Goal: Task Accomplishment & Management: Use online tool/utility

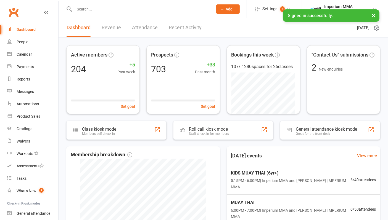
click at [95, 9] on input "text" at bounding box center [141, 9] width 136 height 8
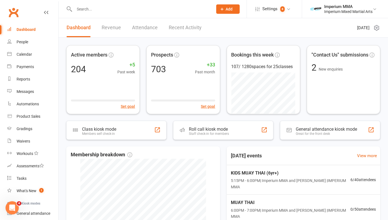
click at [84, 10] on input "text" at bounding box center [141, 9] width 136 height 8
click at [106, 9] on input "text" at bounding box center [141, 9] width 136 height 8
type input "a"
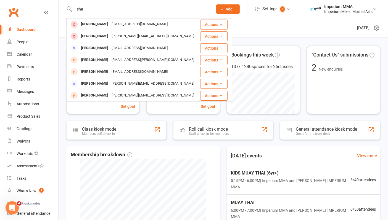
type input "sha"
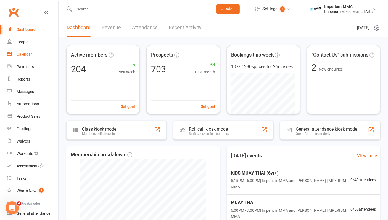
click at [25, 54] on div "Calendar" at bounding box center [24, 54] width 15 height 4
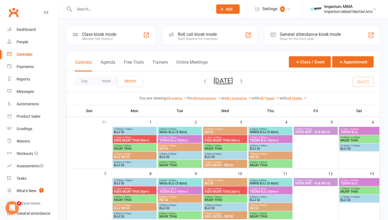
scroll to position [61, 0]
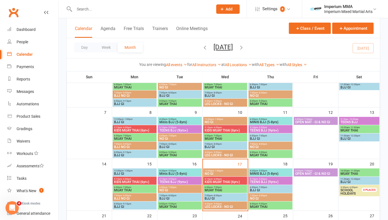
click at [224, 180] on span "KIDS MUAY THAI (6yr+)" at bounding box center [225, 181] width 42 height 3
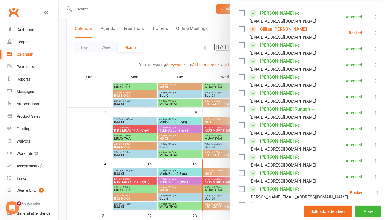
scroll to position [153, 0]
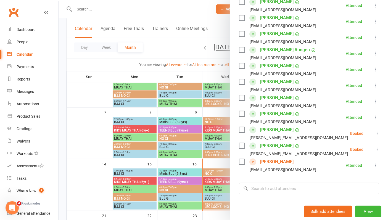
click at [373, 164] on icon at bounding box center [376, 166] width 6 height 6
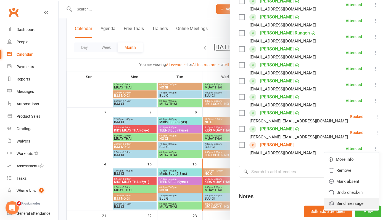
scroll to position [184, 0]
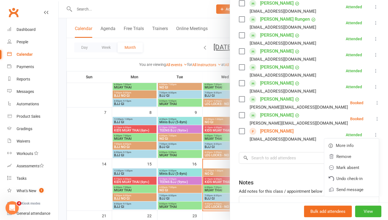
click at [278, 169] on div "Class kiosk mode Roll call 5:15 PM - 6:00 PM, [DATE] with Imperium MMA, [PERSON…" at bounding box center [309, 41] width 158 height 402
click at [97, 9] on div at bounding box center [223, 110] width 329 height 220
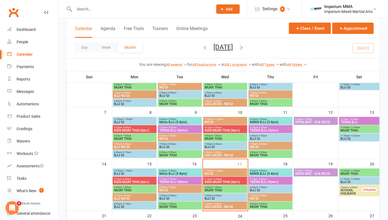
click at [99, 11] on input "text" at bounding box center [141, 9] width 136 height 8
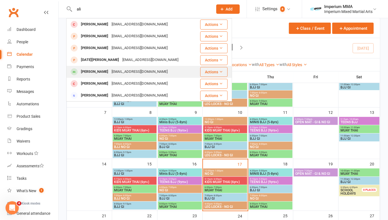
type input "ali"
click at [110, 72] on div "[EMAIL_ADDRESS][DOMAIN_NAME]" at bounding box center [139, 72] width 59 height 8
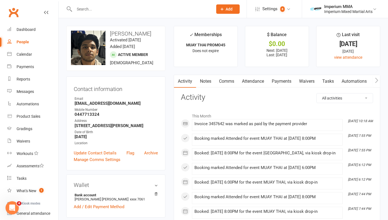
click at [286, 78] on link "Payments" at bounding box center [281, 81] width 27 height 13
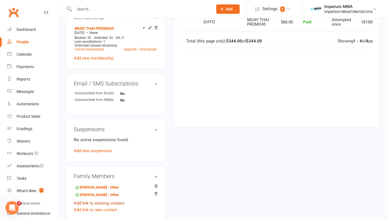
scroll to position [245, 0]
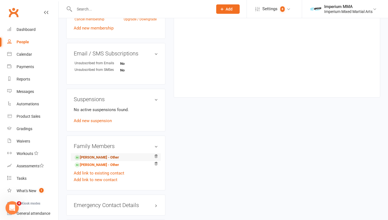
click at [98, 157] on link "[PERSON_NAME] - Other" at bounding box center [97, 158] width 44 height 6
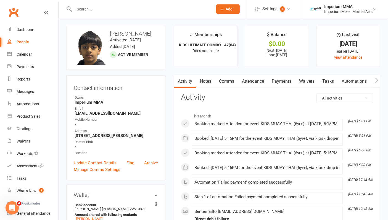
click at [289, 82] on link "Payments" at bounding box center [281, 81] width 27 height 13
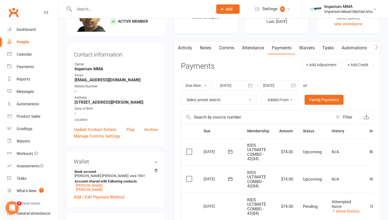
scroll to position [92, 0]
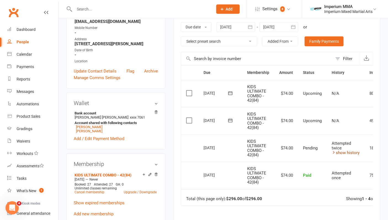
click at [339, 150] on link "show history" at bounding box center [345, 152] width 28 height 5
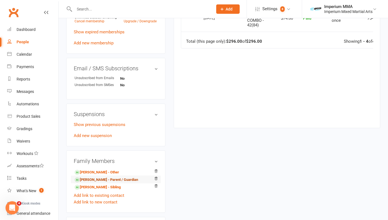
scroll to position [276, 0]
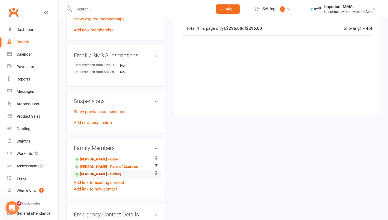
click at [92, 174] on link "[PERSON_NAME] - Sibling" at bounding box center [98, 175] width 46 height 6
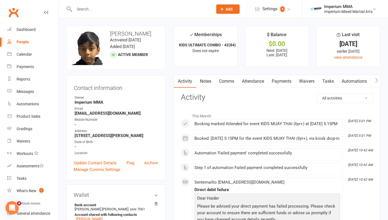
click at [281, 81] on link "Payments" at bounding box center [281, 81] width 27 height 13
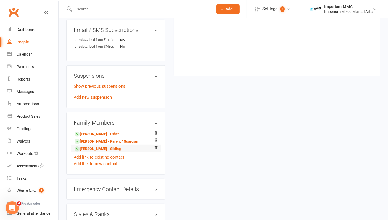
scroll to position [307, 0]
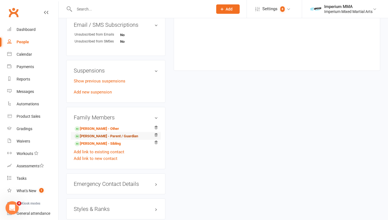
click at [98, 137] on link "[PERSON_NAME] - Parent / Guardian" at bounding box center [106, 137] width 63 height 6
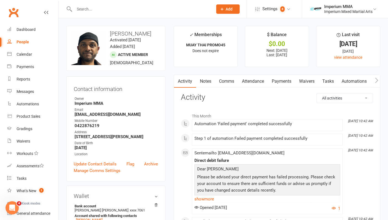
click at [280, 81] on link "Payments" at bounding box center [281, 81] width 27 height 13
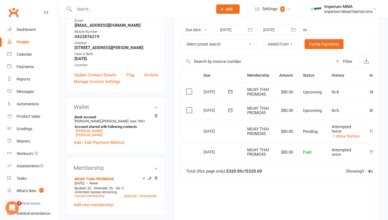
scroll to position [92, 0]
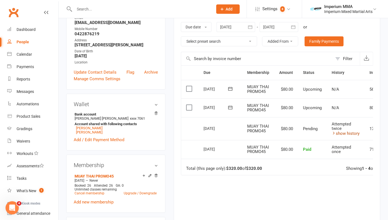
click at [346, 132] on link "show history" at bounding box center [345, 133] width 28 height 5
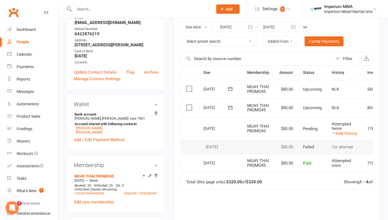
click at [111, 9] on input "text" at bounding box center [141, 9] width 136 height 8
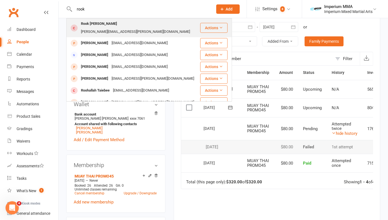
type input "rook"
click at [100, 26] on div "Rook [PERSON_NAME]" at bounding box center [98, 24] width 39 height 8
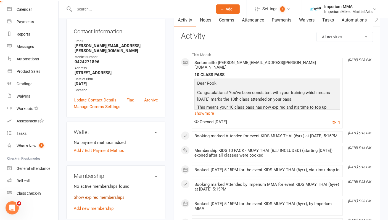
scroll to position [92, 0]
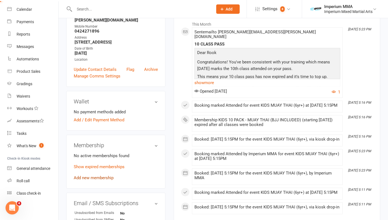
click at [102, 176] on link "Add new membership" at bounding box center [94, 178] width 40 height 5
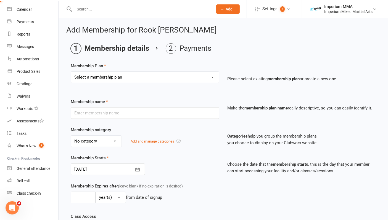
click at [135, 80] on select "Select a membership plan Create new Membership Plan ONE VISIT PASS KIDS 10 PACK…" at bounding box center [145, 77] width 148 height 11
select select "3"
click at [71, 72] on select "Select a membership plan Create new Membership Plan ONE VISIT PASS KIDS 10 PACK…" at bounding box center [145, 77] width 148 height 11
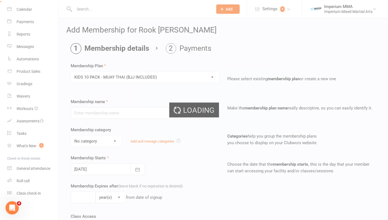
type input "KIDS 10 PACK - MUAY THAI (BJJ INCLUDED)"
select select "0"
type input "1"
type input "10"
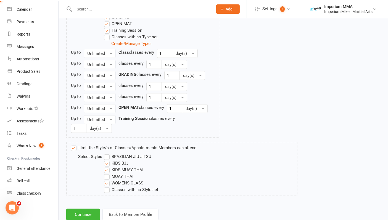
scroll to position [307, 0]
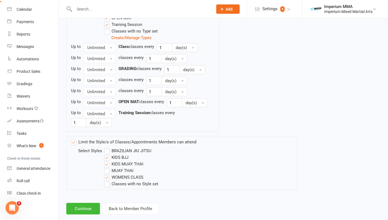
click at [107, 177] on label "WOMENS CLASS" at bounding box center [123, 177] width 39 height 7
click at [107, 174] on input "WOMENS CLASS" at bounding box center [106, 174] width 4 height 0
click at [82, 208] on button "Continue" at bounding box center [83, 209] width 34 height 12
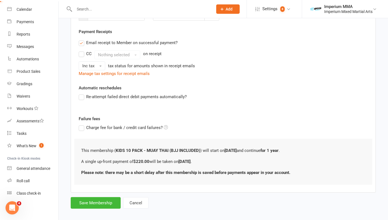
scroll to position [102, 0]
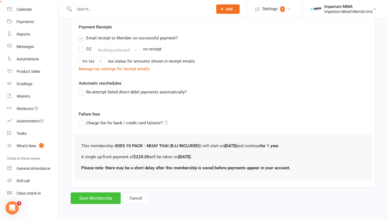
click at [90, 197] on button "Save Membership" at bounding box center [96, 199] width 50 height 12
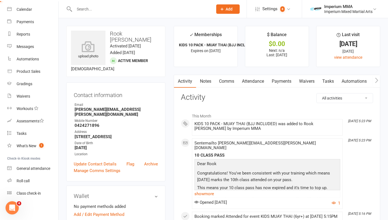
click at [285, 80] on link "Payments" at bounding box center [281, 81] width 27 height 13
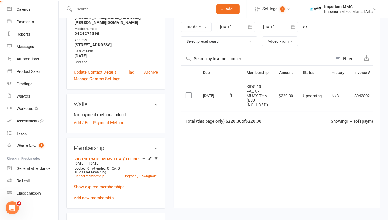
scroll to position [0, 19]
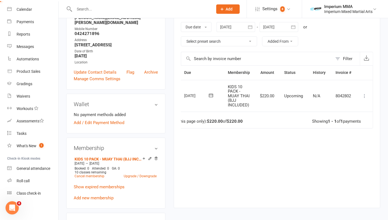
click at [365, 97] on icon at bounding box center [365, 96] width 6 height 6
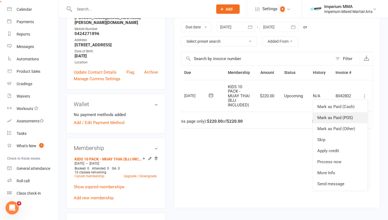
click at [340, 118] on link "Mark as Paid (POS)" at bounding box center [340, 117] width 55 height 11
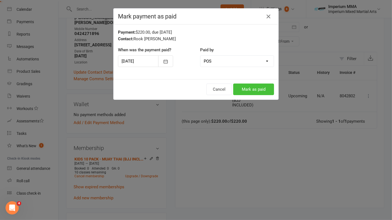
click at [249, 92] on button "Mark as paid" at bounding box center [253, 90] width 41 height 12
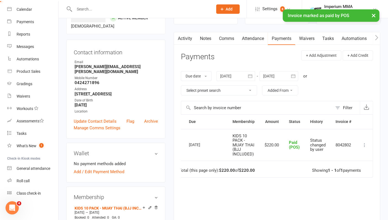
scroll to position [0, 0]
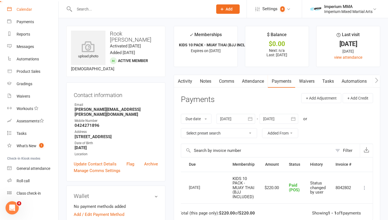
click at [25, 9] on div "Calendar" at bounding box center [24, 9] width 15 height 4
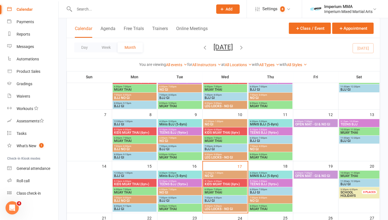
scroll to position [61, 0]
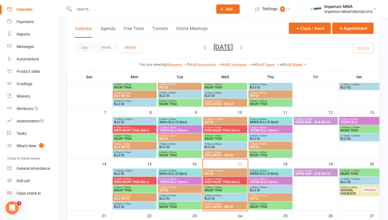
click at [218, 180] on span "KIDS MUAY THAI (6yr+)" at bounding box center [225, 181] width 42 height 3
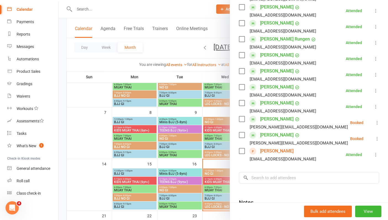
scroll to position [214, 0]
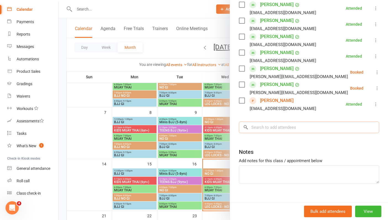
click at [278, 128] on input "search" at bounding box center [309, 128] width 140 height 12
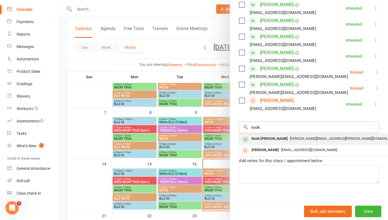
type input "rook"
click at [276, 143] on div "Rook Scafidi [EMAIL_ADDRESS][PERSON_NAME][DOMAIN_NAME]" at bounding box center [321, 139] width 165 height 11
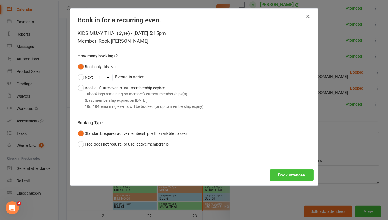
click at [290, 176] on button "Book attendee" at bounding box center [292, 175] width 44 height 12
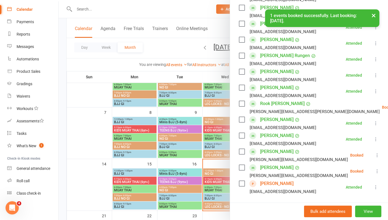
scroll to position [153, 0]
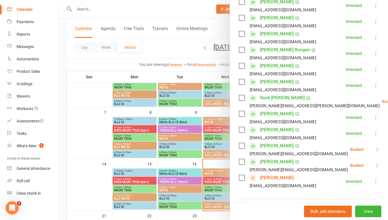
click at [374, 149] on icon at bounding box center [377, 150] width 6 height 6
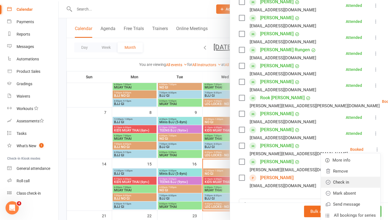
click at [333, 182] on link "Check in" at bounding box center [350, 182] width 59 height 11
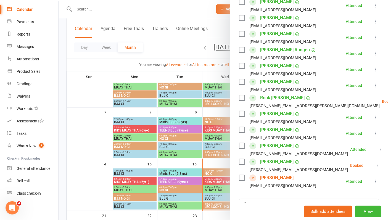
click at [374, 166] on icon at bounding box center [377, 166] width 6 height 6
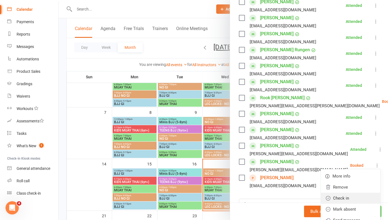
click at [340, 200] on link "Check in" at bounding box center [350, 198] width 59 height 11
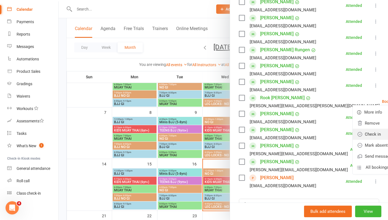
click at [352, 135] on link "Check in" at bounding box center [381, 134] width 59 height 11
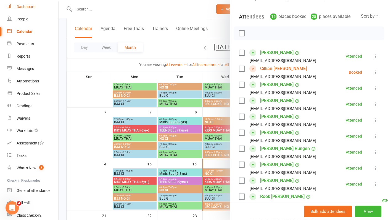
scroll to position [0, 0]
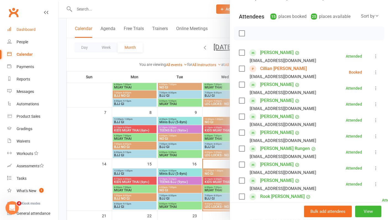
drag, startPoint x: 22, startPoint y: 28, endPoint x: 84, endPoint y: 31, distance: 63.0
click at [22, 28] on div "Dashboard" at bounding box center [26, 29] width 19 height 4
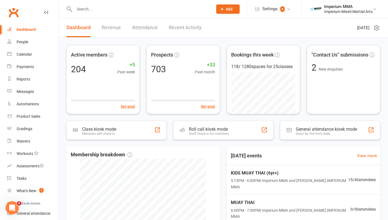
click at [144, 9] on input "text" at bounding box center [141, 9] width 136 height 8
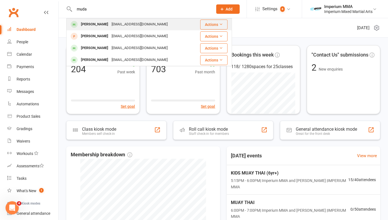
type input "muda"
click at [116, 25] on div "[EMAIL_ADDRESS][DOMAIN_NAME]" at bounding box center [139, 24] width 59 height 8
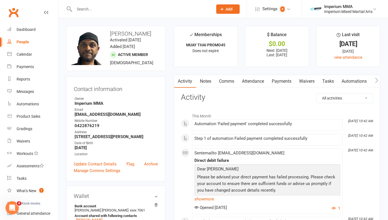
click at [287, 81] on link "Payments" at bounding box center [281, 81] width 27 height 13
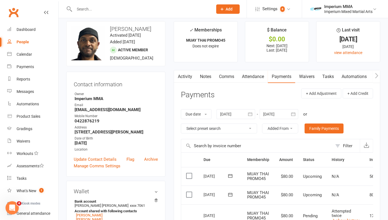
scroll to position [92, 0]
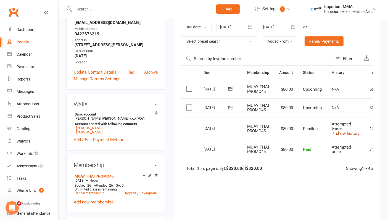
click at [345, 133] on link "show history" at bounding box center [345, 133] width 28 height 5
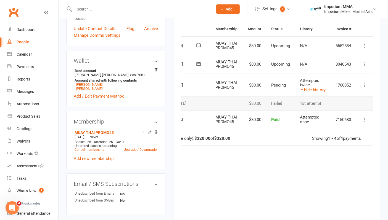
scroll to position [123, 0]
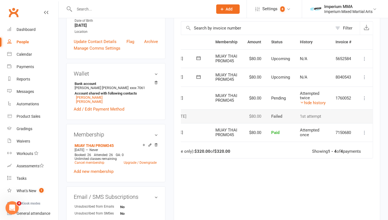
click at [362, 95] on icon at bounding box center [365, 98] width 6 height 6
click at [365, 99] on icon at bounding box center [365, 98] width 6 height 6
click at [365, 97] on icon at bounding box center [365, 98] width 6 height 6
click at [364, 98] on icon at bounding box center [365, 98] width 6 height 6
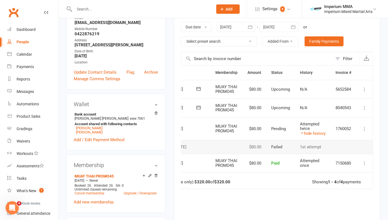
click at [363, 128] on icon at bounding box center [365, 129] width 6 height 6
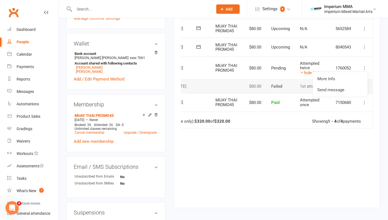
scroll to position [184, 0]
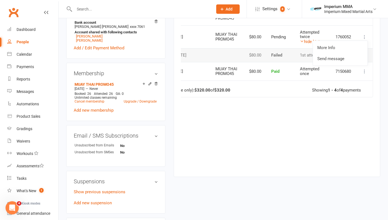
drag, startPoint x: 310, startPoint y: 172, endPoint x: 256, endPoint y: 164, distance: 54.6
click at [253, 165] on div "Activity Notes Comms Attendance Payments Waivers Tasks Automations Gradings / P…" at bounding box center [277, 34] width 206 height 286
drag, startPoint x: 256, startPoint y: 164, endPoint x: 288, endPoint y: 137, distance: 42.2
click at [288, 137] on div "Due Contact Membership Amount Status History Invoice # Select this [DATE] [PERS…" at bounding box center [277, 71] width 192 height 195
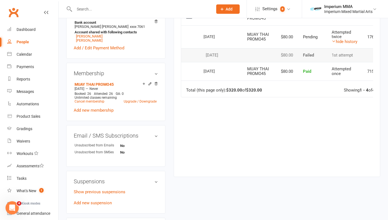
click at [295, 123] on div "Due Contact Membership Amount Status History Invoice # Select this [DATE] [PERS…" at bounding box center [277, 71] width 192 height 195
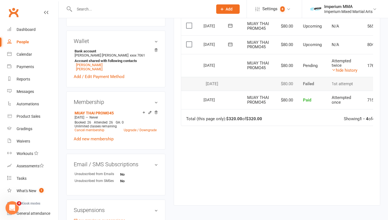
scroll to position [123, 0]
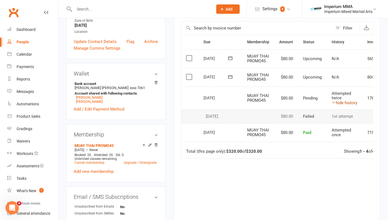
click at [350, 102] on link "hide history" at bounding box center [344, 102] width 26 height 5
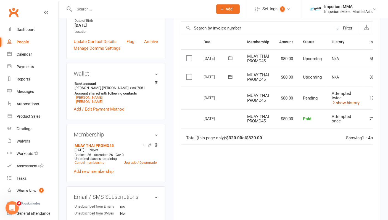
click at [350, 101] on link "show history" at bounding box center [345, 102] width 28 height 5
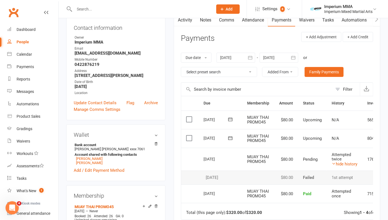
scroll to position [0, 0]
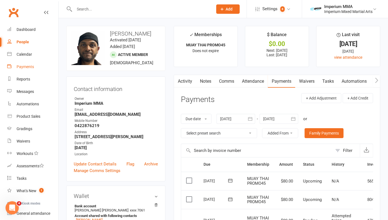
click at [28, 67] on div "Payments" at bounding box center [25, 67] width 17 height 4
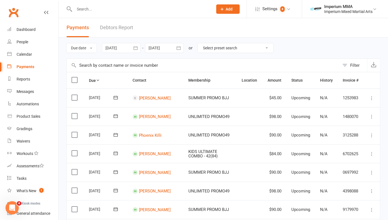
click at [114, 29] on link "Debtors Report" at bounding box center [116, 27] width 33 height 19
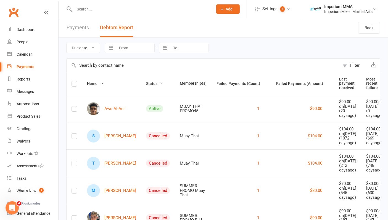
click at [146, 83] on span "Status" at bounding box center [154, 83] width 17 height 4
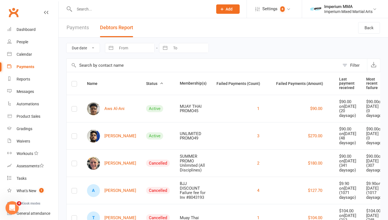
click at [146, 83] on span "Status" at bounding box center [154, 83] width 17 height 4
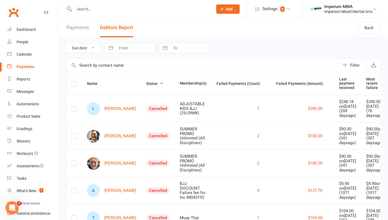
click at [146, 83] on span "Status" at bounding box center [154, 83] width 17 height 4
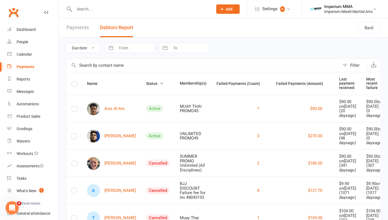
click at [100, 7] on input "text" at bounding box center [141, 9] width 136 height 8
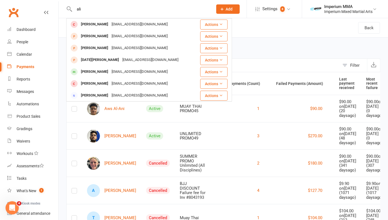
drag, startPoint x: 102, startPoint y: 8, endPoint x: 53, endPoint y: 17, distance: 49.3
click at [53, 1] on header "ali Zulfy Ali [EMAIL_ADDRESS][DOMAIN_NAME] Actions [PERSON_NAME] [EMAIL_ADDRESS…" at bounding box center [194, 1] width 388 height 0
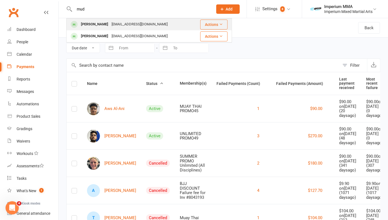
type input "mud"
click at [100, 24] on div "[PERSON_NAME]" at bounding box center [94, 24] width 31 height 8
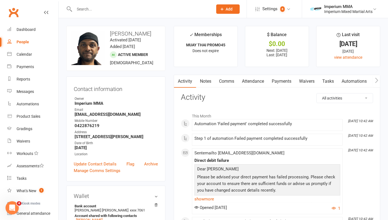
click at [281, 79] on link "Payments" at bounding box center [281, 81] width 27 height 13
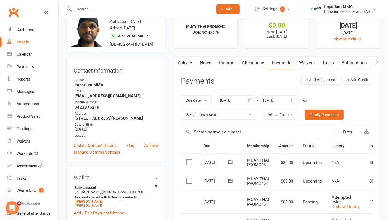
scroll to position [61, 0]
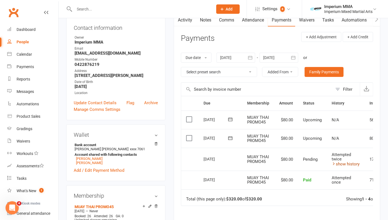
click at [348, 162] on link "show history" at bounding box center [345, 164] width 28 height 5
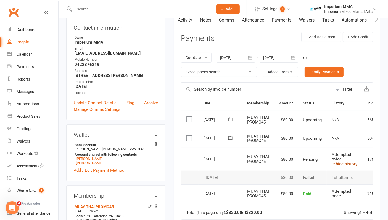
click at [341, 162] on link "hide history" at bounding box center [344, 164] width 26 height 5
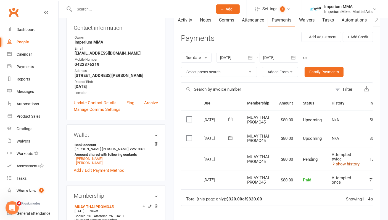
click at [342, 162] on link "show history" at bounding box center [345, 164] width 28 height 5
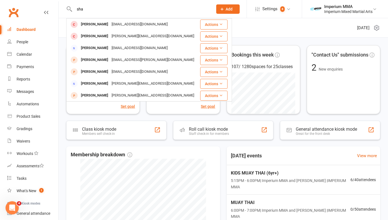
drag, startPoint x: 89, startPoint y: 7, endPoint x: 73, endPoint y: 6, distance: 15.8
click at [73, 6] on input "sha" at bounding box center [141, 9] width 136 height 8
drag, startPoint x: 22, startPoint y: 140, endPoint x: 28, endPoint y: 142, distance: 6.6
click at [22, 140] on div "Waivers" at bounding box center [24, 141] width 14 height 4
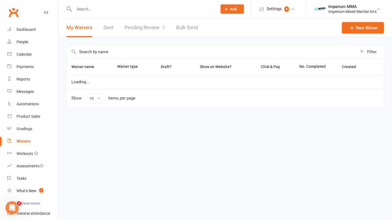
select select "50"
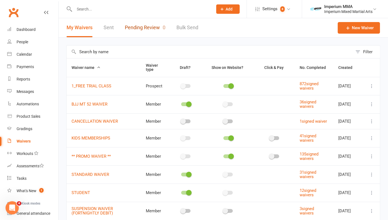
click at [140, 28] on link "Pending Review 0" at bounding box center [145, 27] width 41 height 19
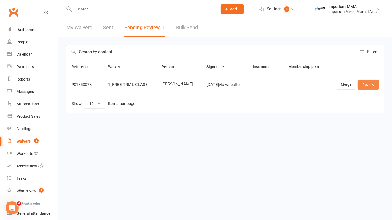
click at [369, 83] on link "Review" at bounding box center [369, 85] width 22 height 10
click at [347, 83] on link "Merge" at bounding box center [346, 85] width 20 height 10
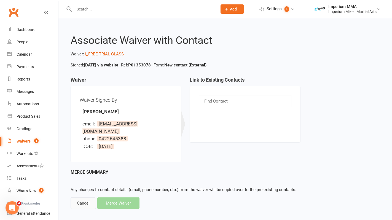
click at [79, 198] on div "Cancel" at bounding box center [83, 204] width 25 height 12
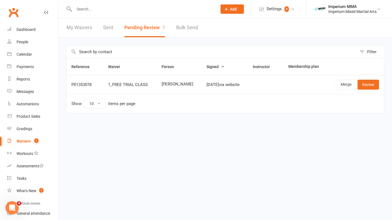
click at [368, 90] on td "Merge Review" at bounding box center [355, 84] width 57 height 19
click at [370, 83] on link "Review" at bounding box center [369, 85] width 22 height 10
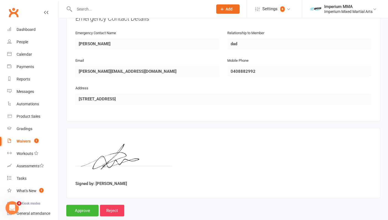
scroll to position [276, 0]
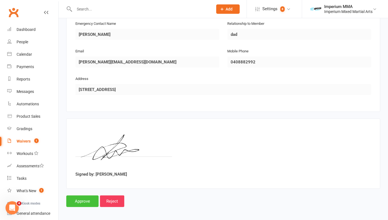
click at [72, 200] on input "Approve" at bounding box center [82, 202] width 32 height 12
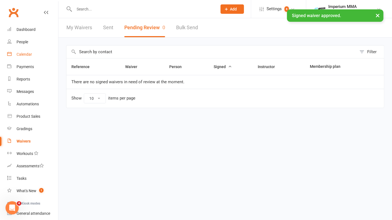
click at [23, 57] on link "Calendar" at bounding box center [32, 54] width 51 height 12
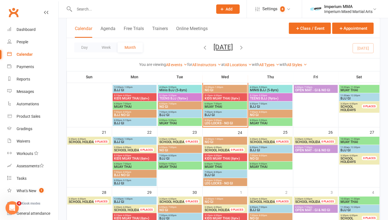
scroll to position [123, 0]
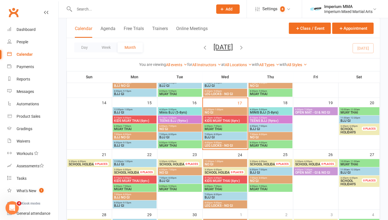
click at [226, 126] on span "6:00pm - 7:00pm" at bounding box center [225, 126] width 42 height 2
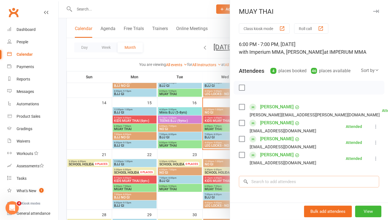
click at [273, 181] on input "search" at bounding box center [309, 182] width 140 height 12
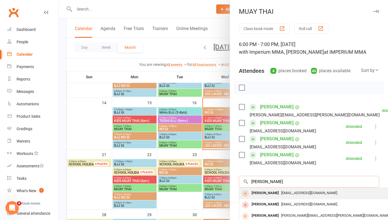
type input "james habib"
click at [268, 194] on div "james habib" at bounding box center [265, 193] width 32 height 8
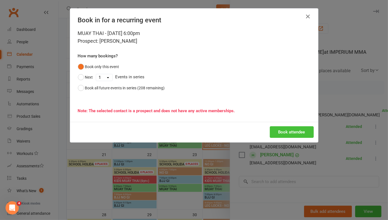
click at [304, 129] on button "Book attendee" at bounding box center [292, 132] width 44 height 12
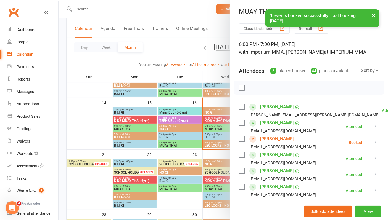
click at [373, 143] on icon at bounding box center [376, 143] width 6 height 6
click at [338, 173] on link "Check in" at bounding box center [351, 175] width 55 height 11
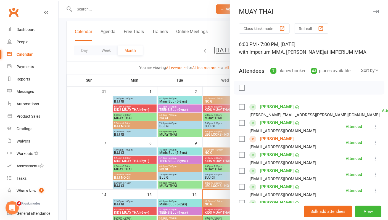
scroll to position [214, 0]
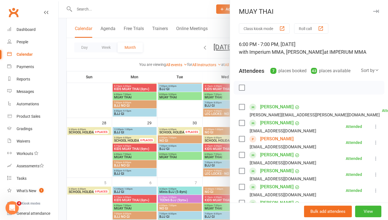
drag, startPoint x: 365, startPoint y: 12, endPoint x: 359, endPoint y: 17, distance: 7.8
click at [373, 12] on icon "button" at bounding box center [376, 11] width 6 height 3
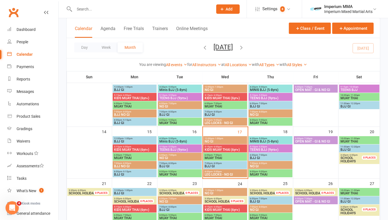
scroll to position [116, 0]
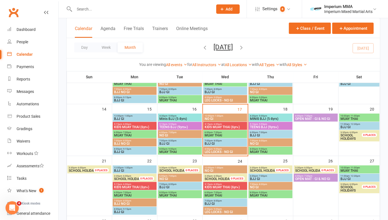
click at [224, 127] on span "KIDS MUAY THAI (6yr+)" at bounding box center [225, 127] width 42 height 3
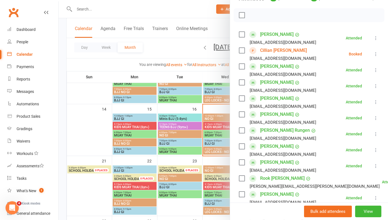
scroll to position [92, 0]
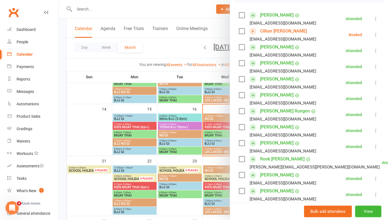
click at [75, 128] on div at bounding box center [223, 110] width 329 height 220
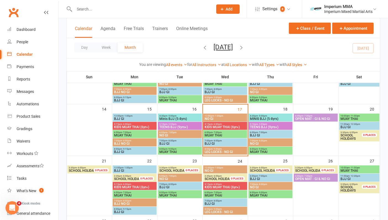
click at [225, 134] on span "MUAY THAI" at bounding box center [225, 135] width 42 height 3
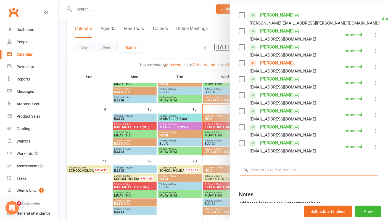
click at [274, 169] on input "search" at bounding box center [309, 170] width 140 height 12
type input "kar"
click at [326, 9] on div "Class kiosk mode Roll call 6:00 PM - 7:00 PM, Wednesday, September, 17, 2025 wi…" at bounding box center [309, 93] width 158 height 322
click at [285, 169] on input "search" at bounding box center [309, 170] width 140 height 12
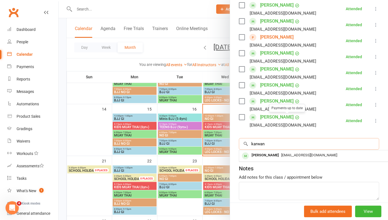
scroll to position [123, 0]
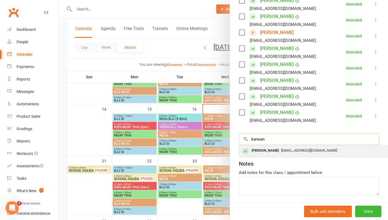
type input "karwan"
click at [280, 150] on div "Karwan Mohmand" at bounding box center [265, 151] width 32 height 8
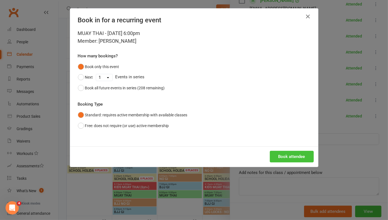
click at [281, 155] on button "Book attendee" at bounding box center [292, 157] width 44 height 12
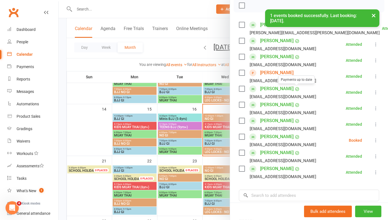
scroll to position [92, 0]
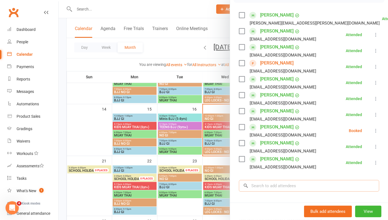
click at [275, 185] on input "search" at bounding box center [309, 186] width 140 height 12
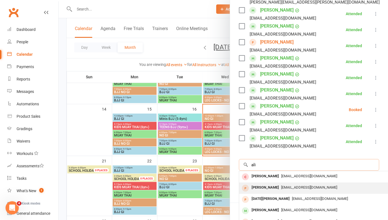
scroll to position [123, 0]
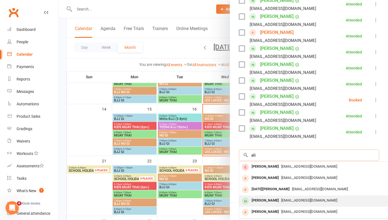
type input "ali"
click at [286, 203] on div "[EMAIL_ADDRESS][DOMAIN_NAME]" at bounding box center [321, 201] width 161 height 8
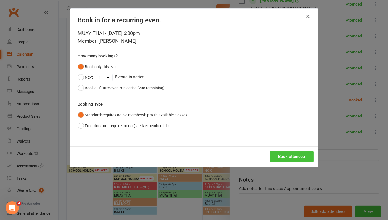
click at [286, 158] on button "Book attendee" at bounding box center [292, 157] width 44 height 12
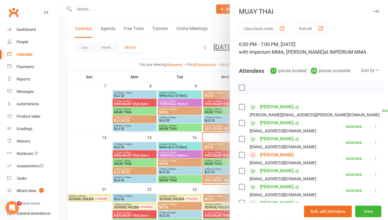
scroll to position [0, 0]
